Goal: Task Accomplishment & Management: Complete application form

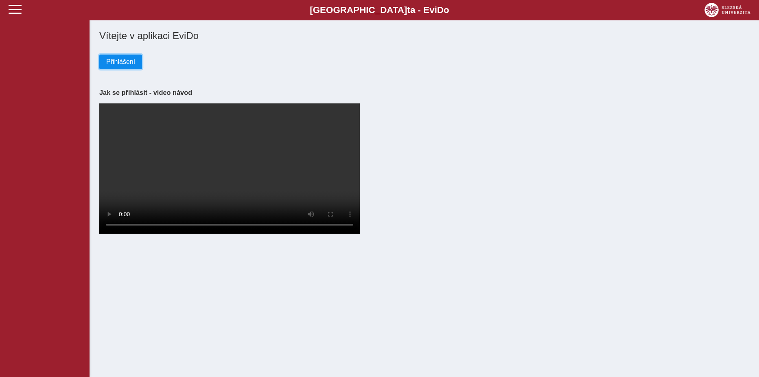
click at [120, 65] on span "Přihlášení" at bounding box center [120, 61] width 29 height 7
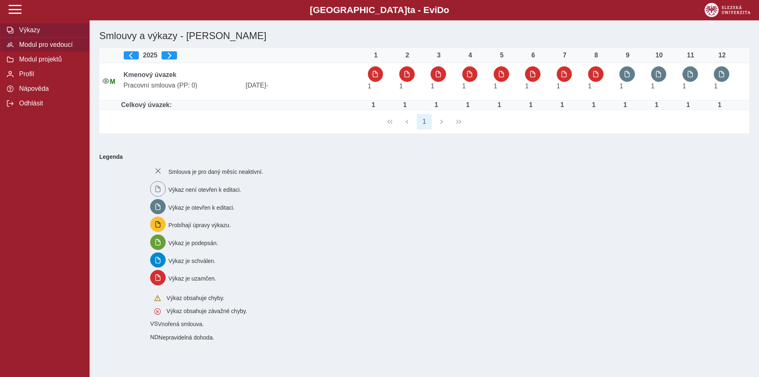
click at [52, 45] on span "Modul pro vedoucí" at bounding box center [50, 44] width 66 height 7
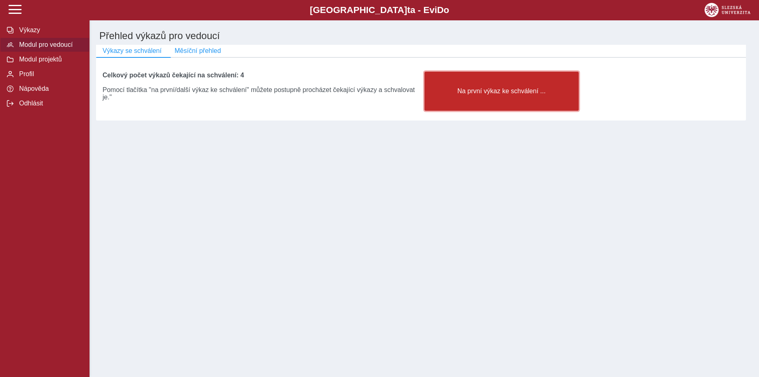
click at [525, 95] on span "Na první výkaz ke schválení ..." at bounding box center [501, 90] width 140 height 7
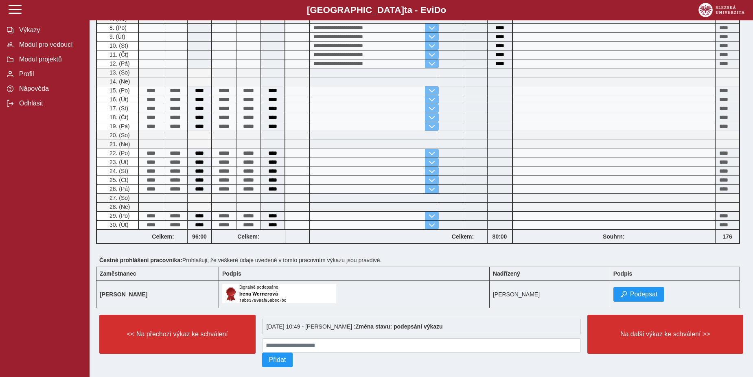
scroll to position [272, 0]
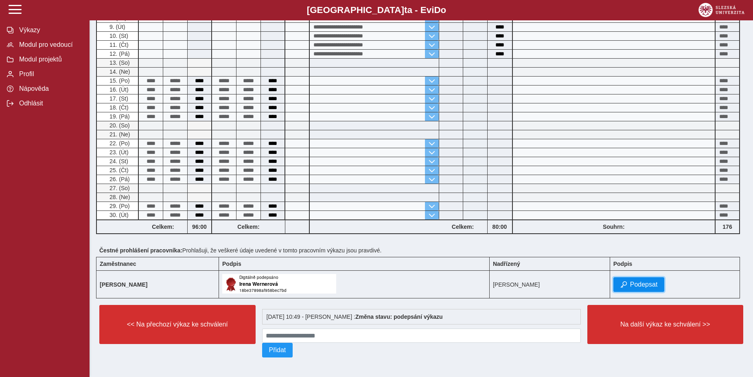
click at [652, 281] on span "Podepsat" at bounding box center [644, 284] width 28 height 7
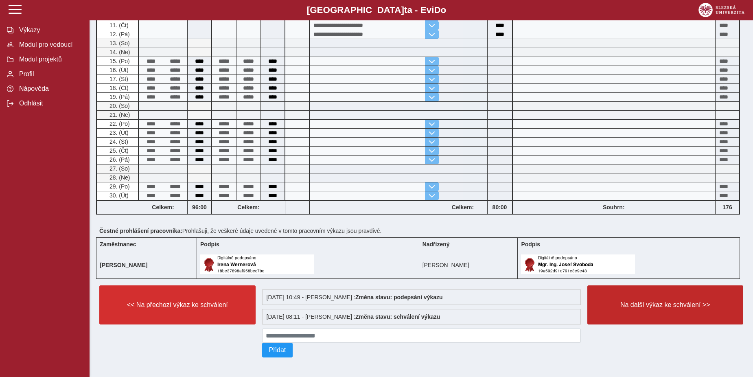
scroll to position [292, 0]
click at [641, 301] on span "Na další výkaz ke schválení >>" at bounding box center [665, 304] width 142 height 7
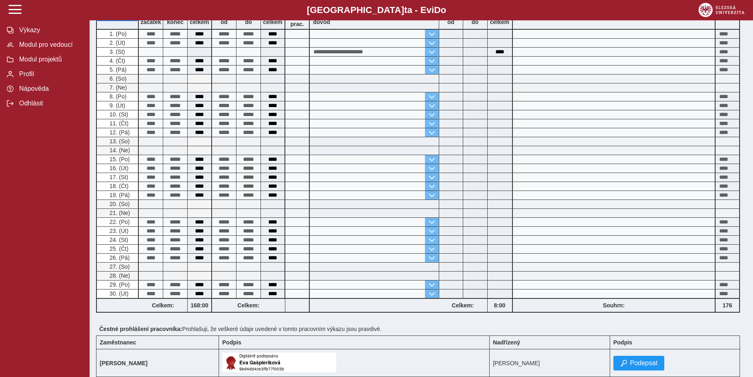
scroll to position [122, 0]
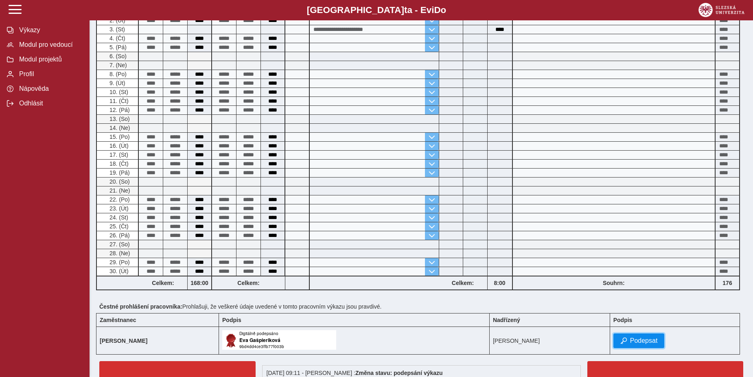
click at [651, 337] on span "Podepsat" at bounding box center [644, 340] width 28 height 7
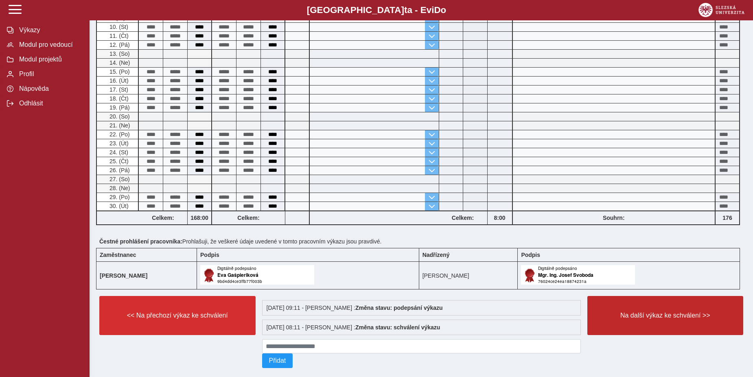
scroll to position [201, 0]
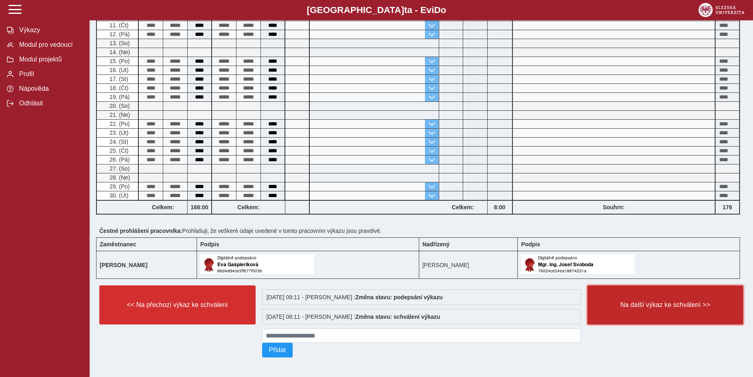
click at [662, 302] on span "Na další výkaz ke schválení >>" at bounding box center [665, 304] width 142 height 7
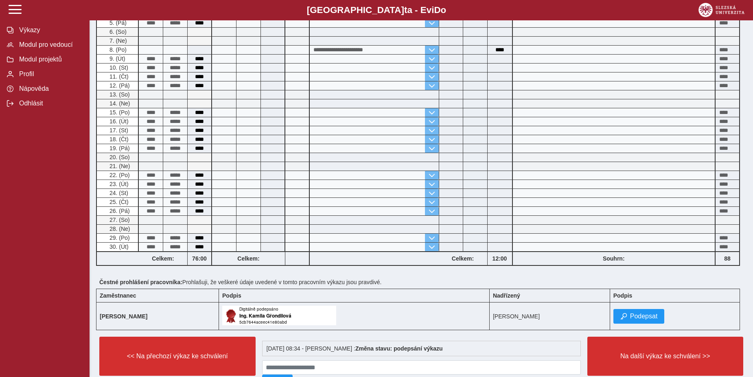
scroll to position [272, 0]
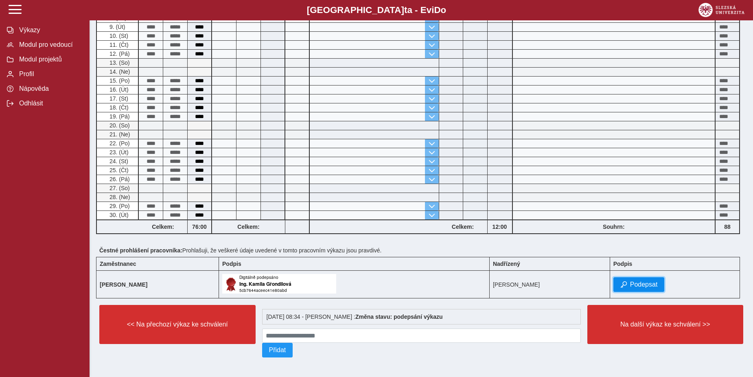
click at [652, 282] on span "Podepsat" at bounding box center [644, 284] width 28 height 7
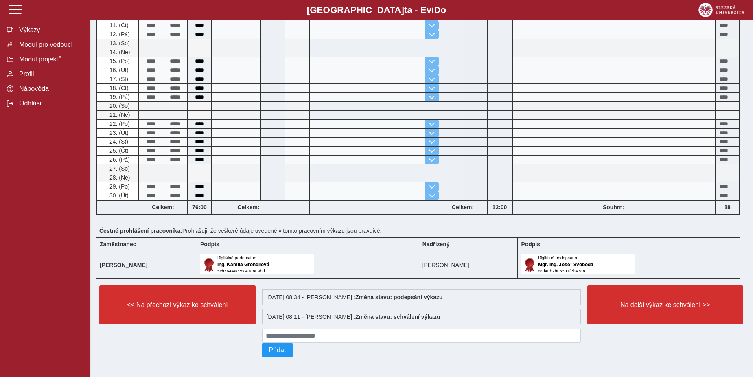
scroll to position [292, 0]
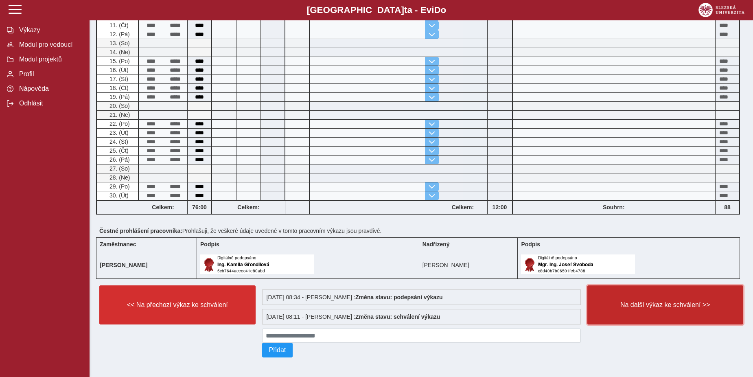
click at [659, 302] on span "Na další výkaz ke schválení >>" at bounding box center [665, 304] width 142 height 7
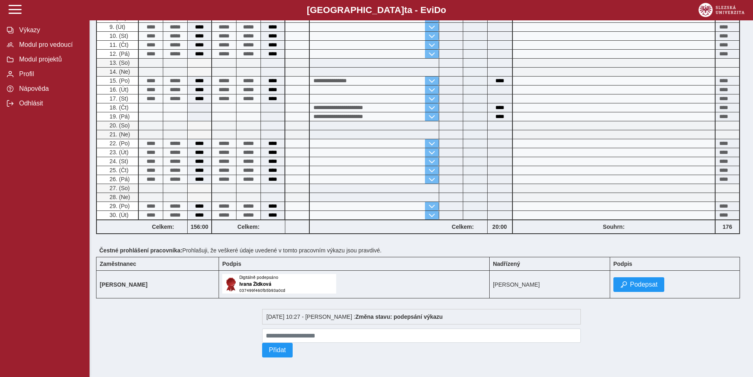
scroll to position [272, 0]
click at [643, 282] on span "Podepsat" at bounding box center [644, 284] width 28 height 7
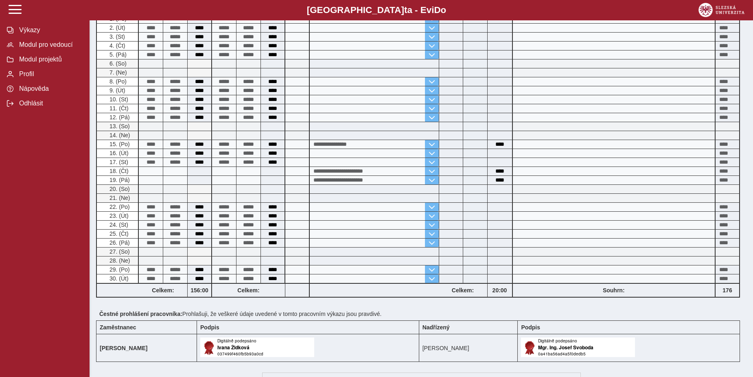
scroll to position [285, 0]
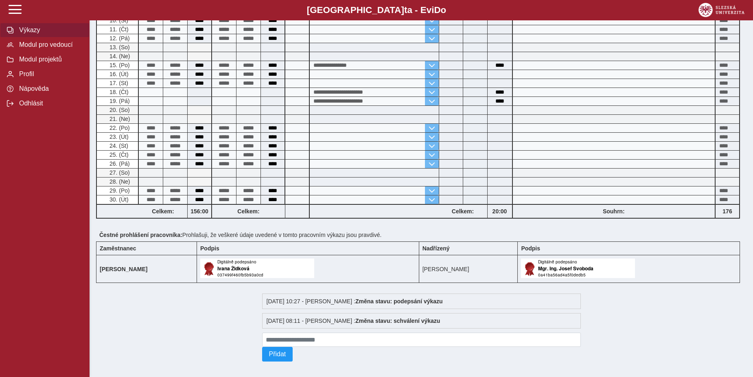
click at [27, 28] on span "Výkazy" at bounding box center [50, 29] width 66 height 7
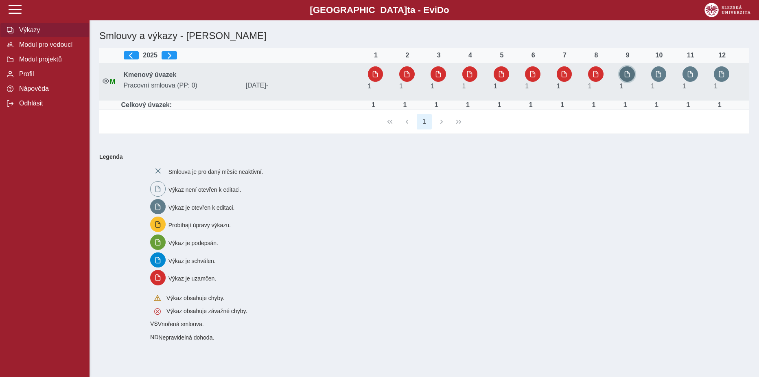
click at [628, 74] on span "button" at bounding box center [627, 74] width 7 height 7
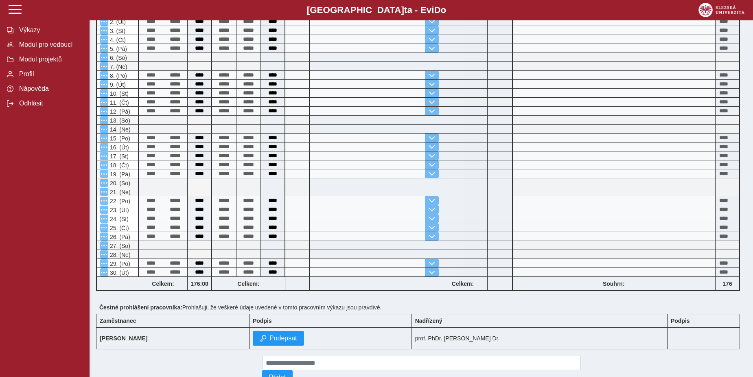
scroll to position [244, 0]
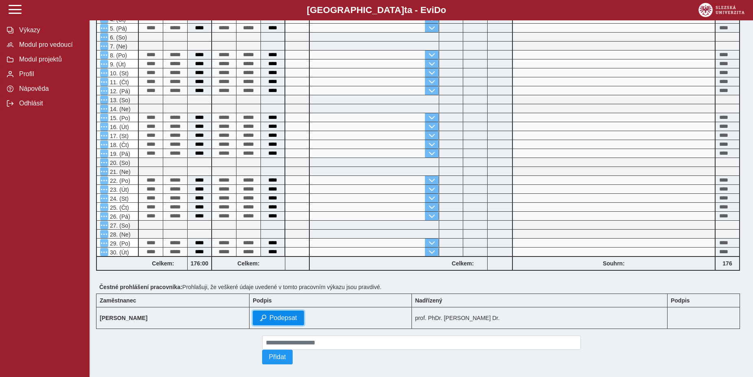
click at [297, 319] on span "Podepsat" at bounding box center [283, 317] width 28 height 7
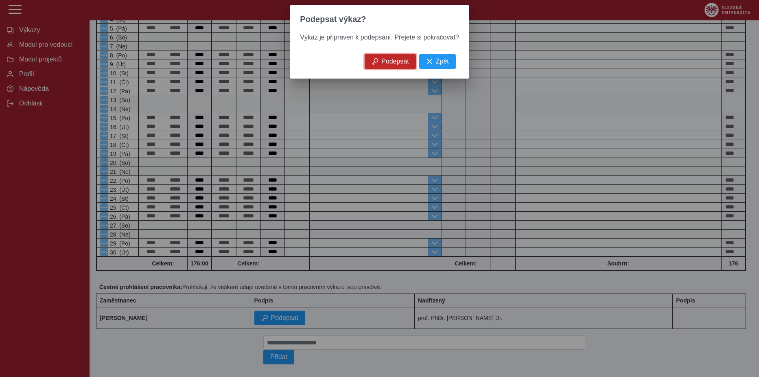
click at [385, 62] on span "Podepsat" at bounding box center [395, 61] width 28 height 7
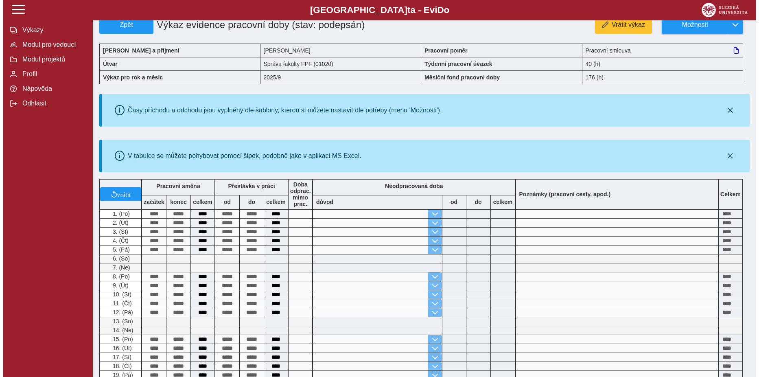
scroll to position [0, 0]
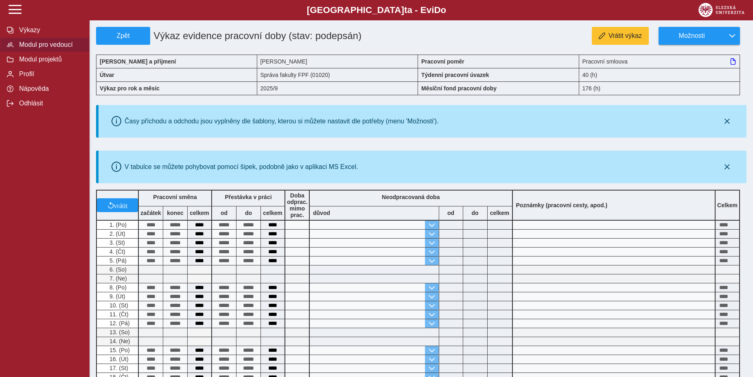
click at [33, 44] on span "Modul pro vedoucí" at bounding box center [50, 44] width 66 height 7
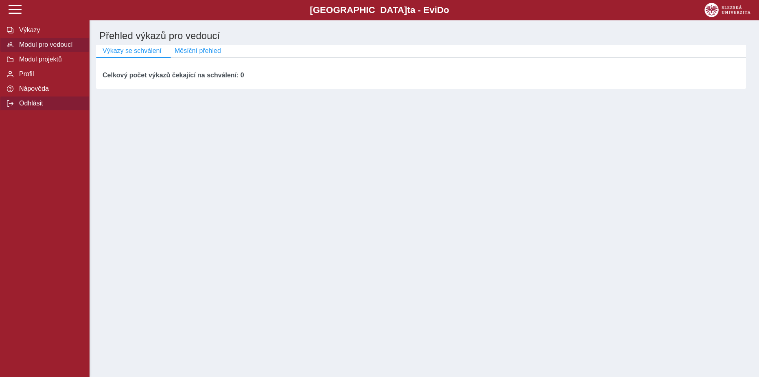
click at [33, 107] on span "Odhlásit" at bounding box center [50, 103] width 66 height 7
